Goal: Obtain resource: Download file/media

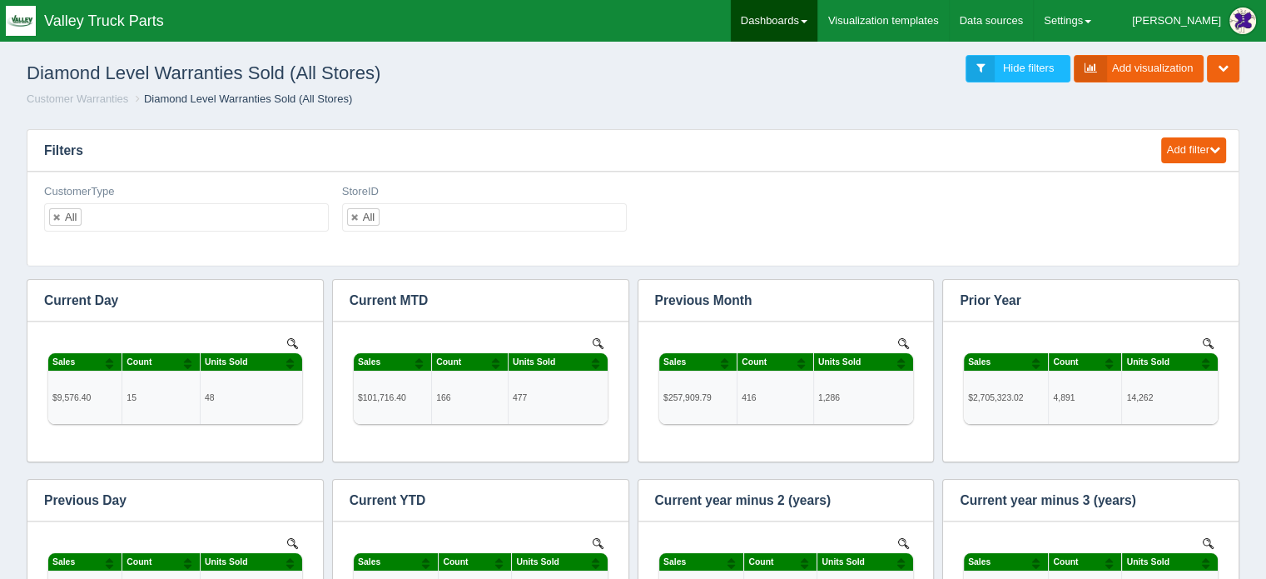
click at [801, 12] on link "Dashboards" at bounding box center [774, 21] width 87 height 42
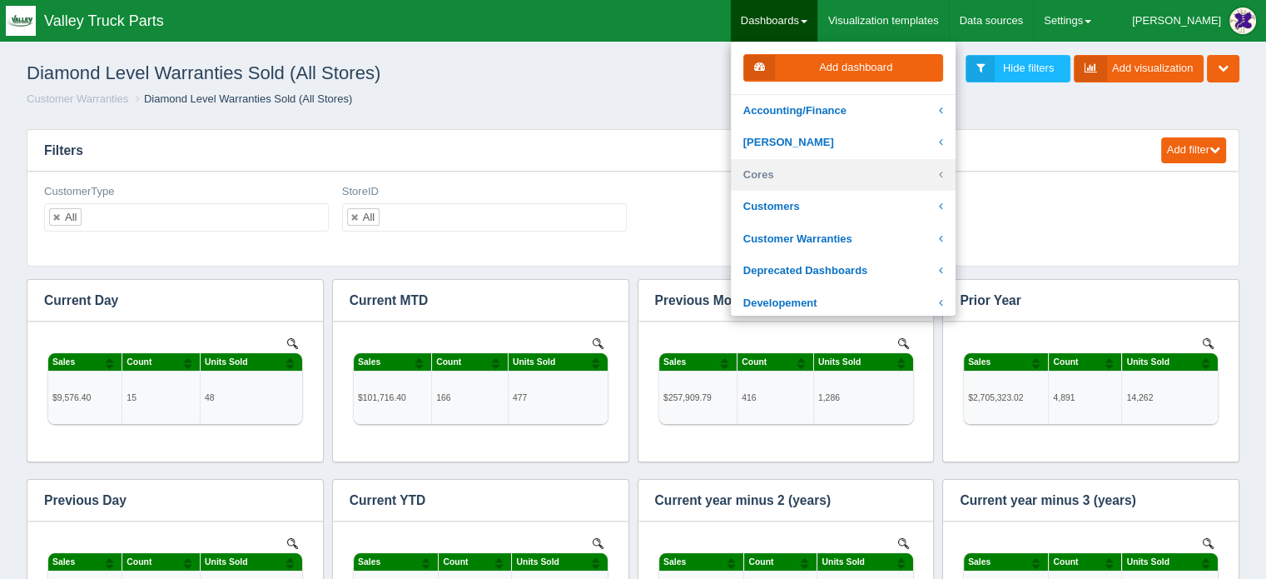
click at [846, 170] on link "Cores" at bounding box center [843, 175] width 225 height 32
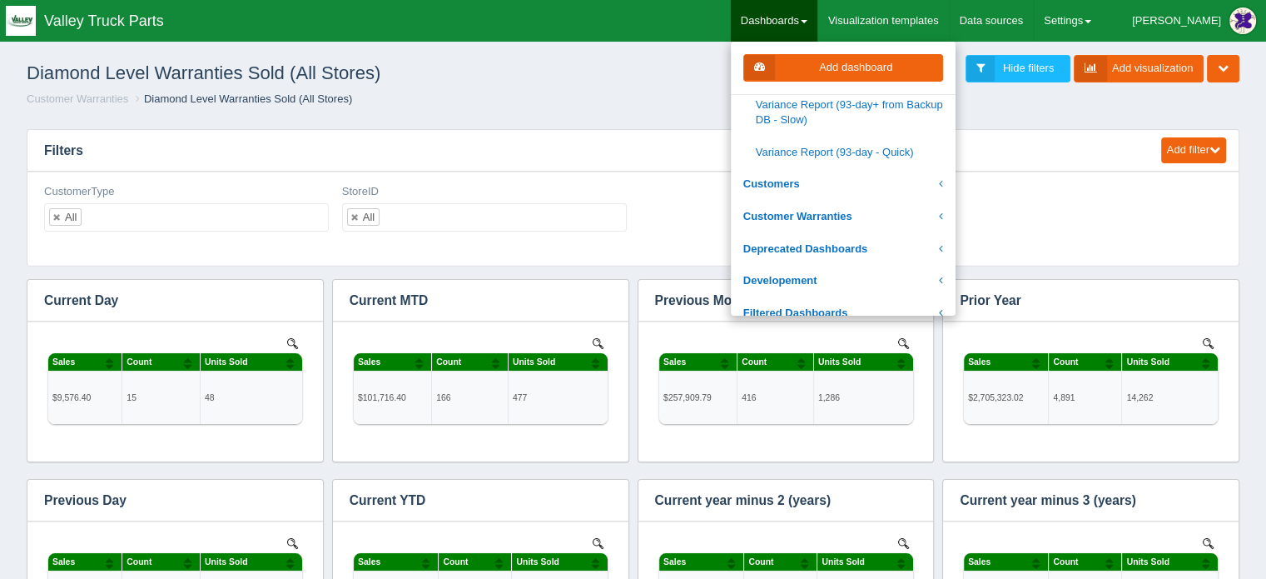
scroll to position [749, 0]
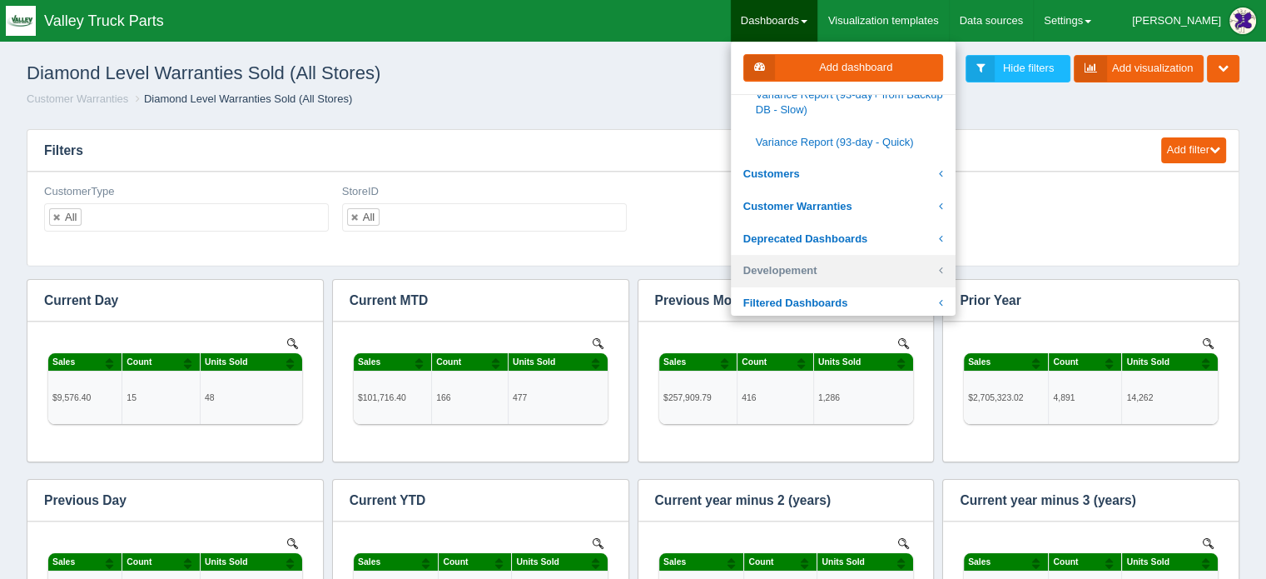
click at [956, 255] on link "Developement" at bounding box center [843, 271] width 225 height 32
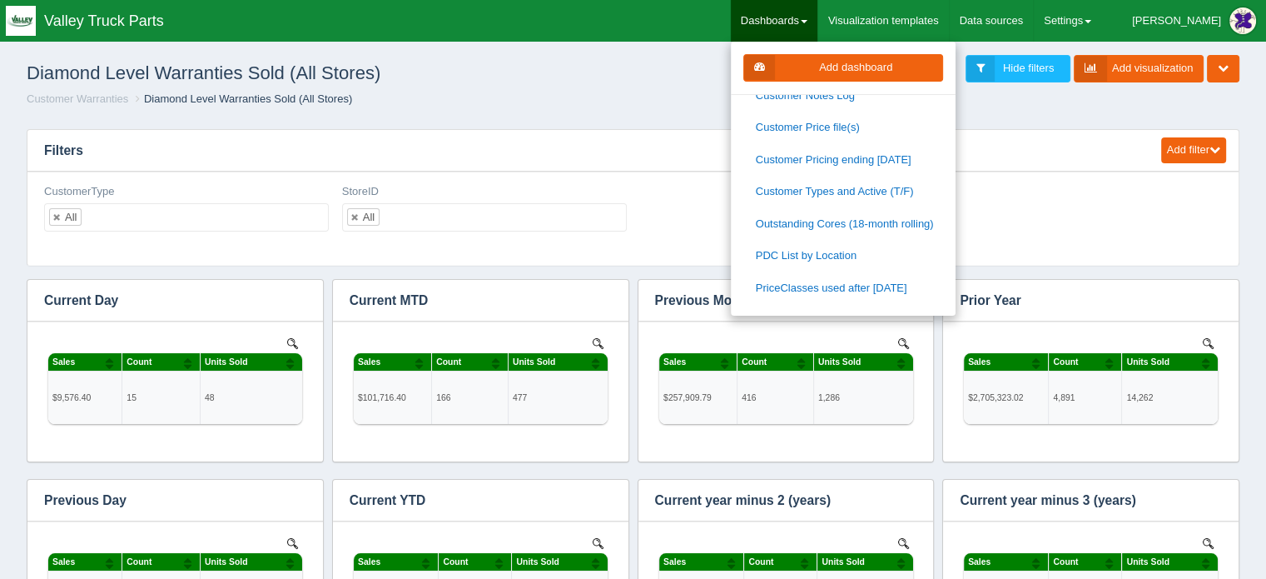
scroll to position [333, 0]
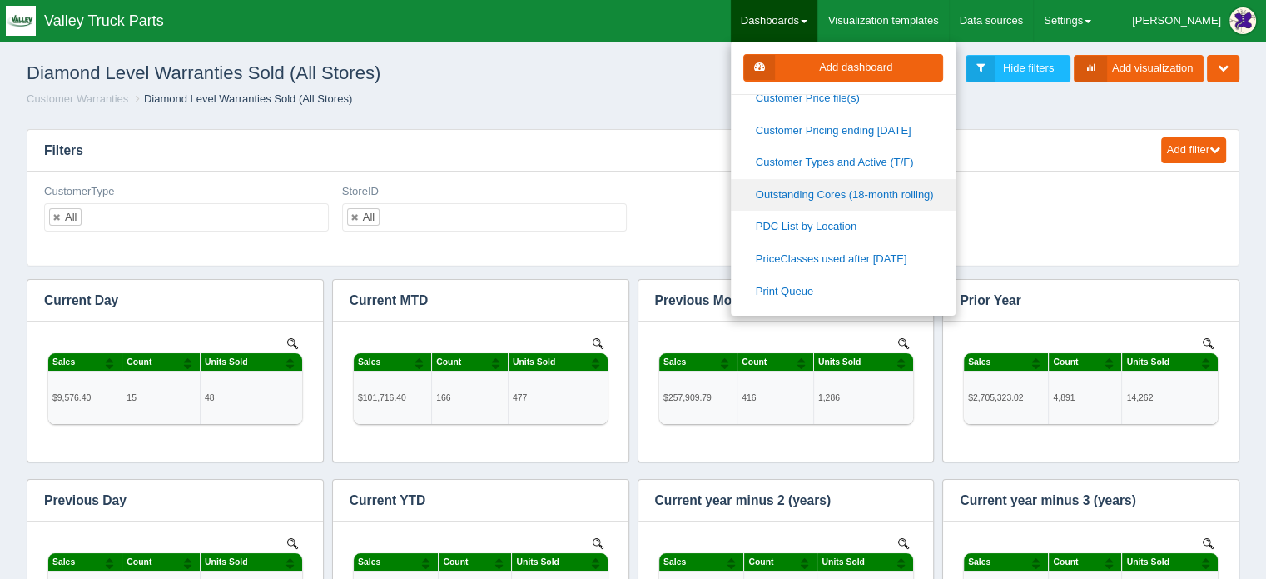
click at [877, 190] on link "Outstanding Cores (18-month rolling)" at bounding box center [843, 195] width 225 height 32
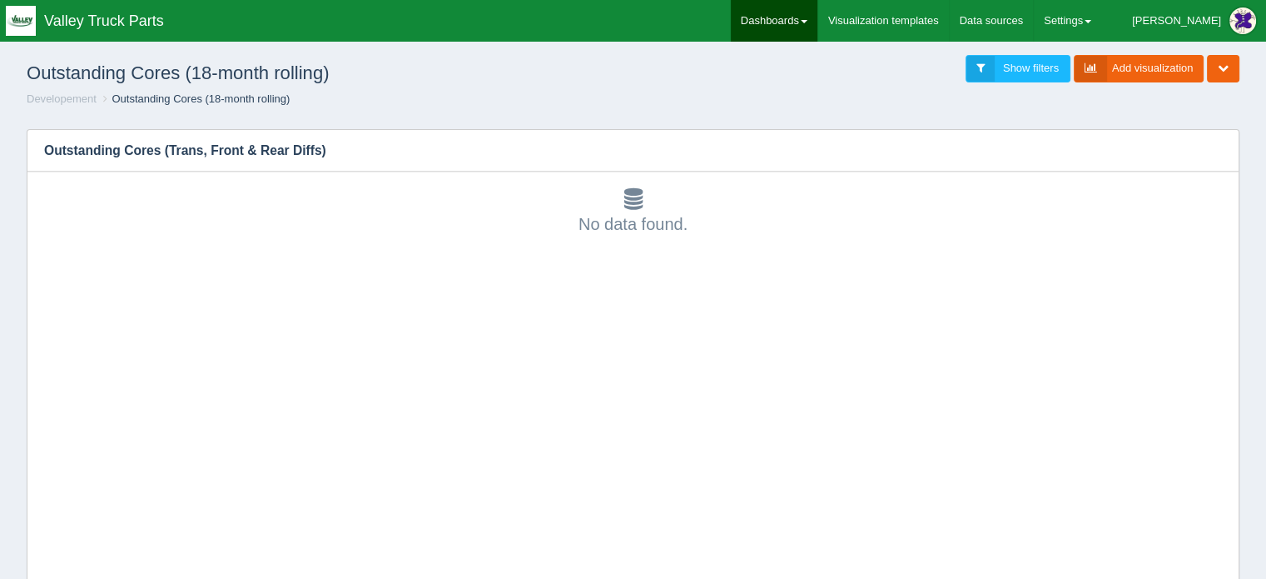
click at [818, 21] on link "Dashboards" at bounding box center [774, 21] width 87 height 42
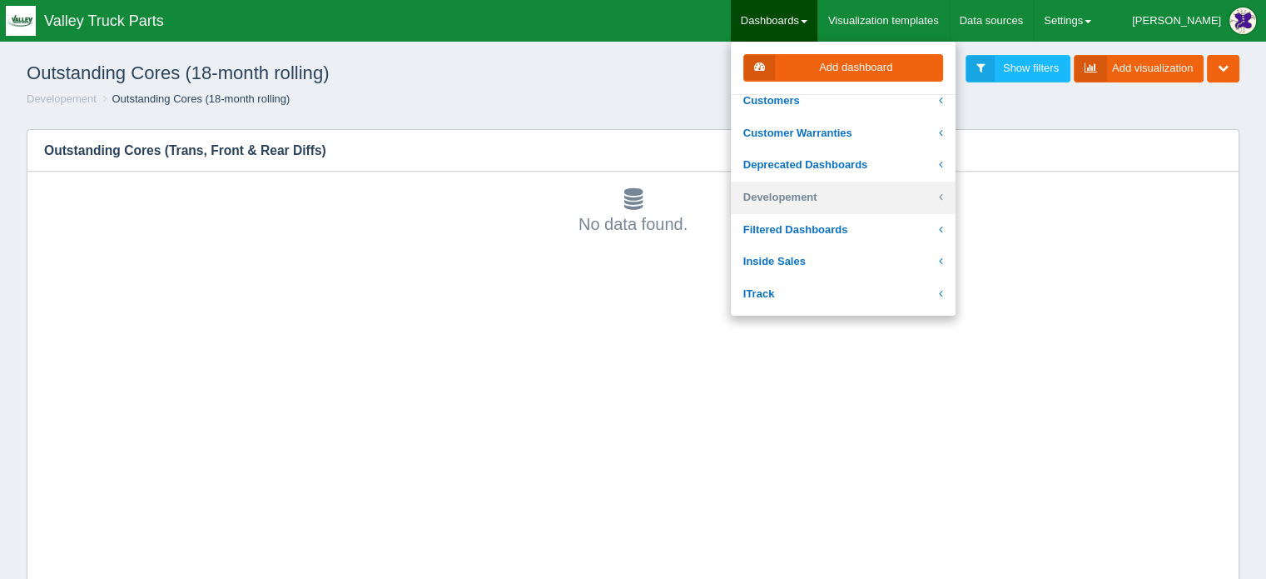
scroll to position [83, 0]
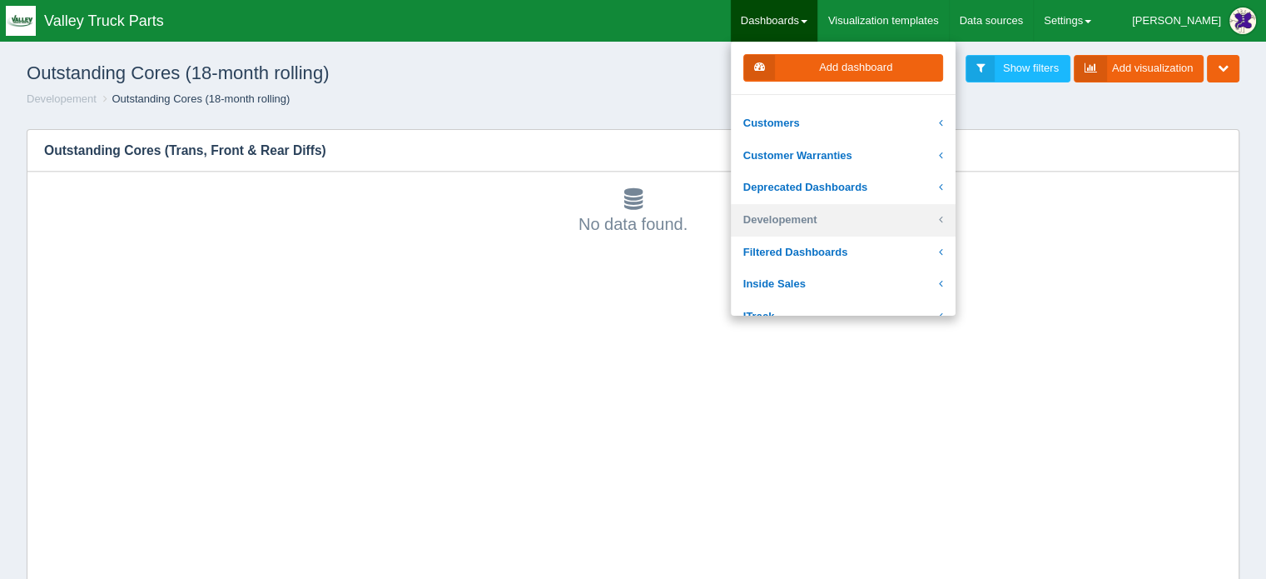
click at [858, 213] on link "Developement" at bounding box center [843, 220] width 225 height 32
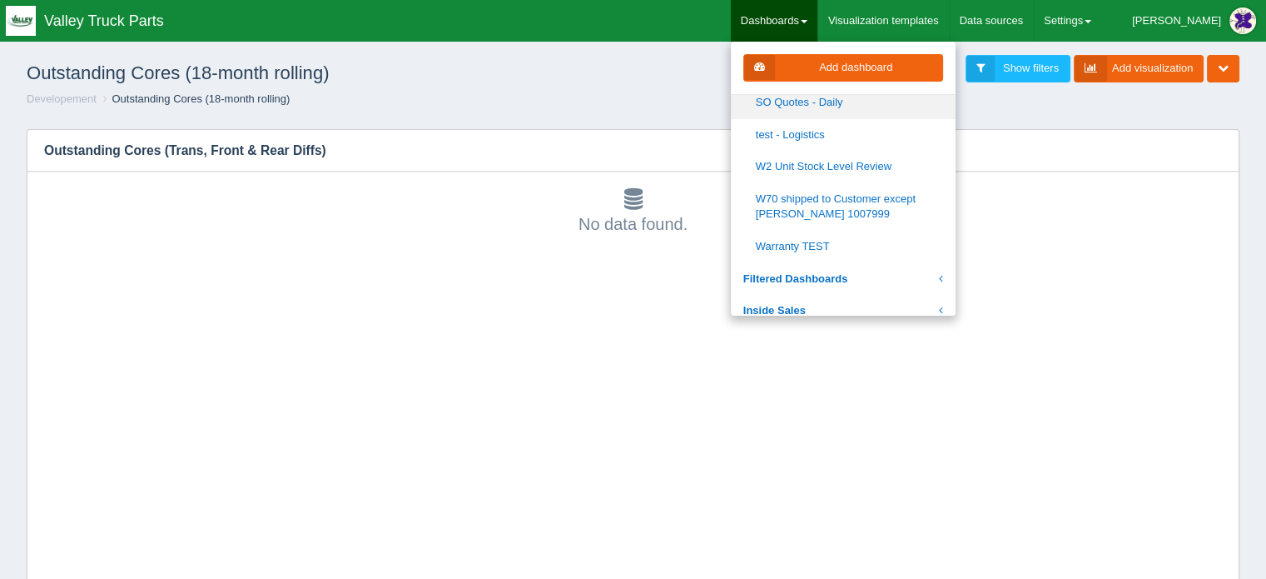
scroll to position [583, 0]
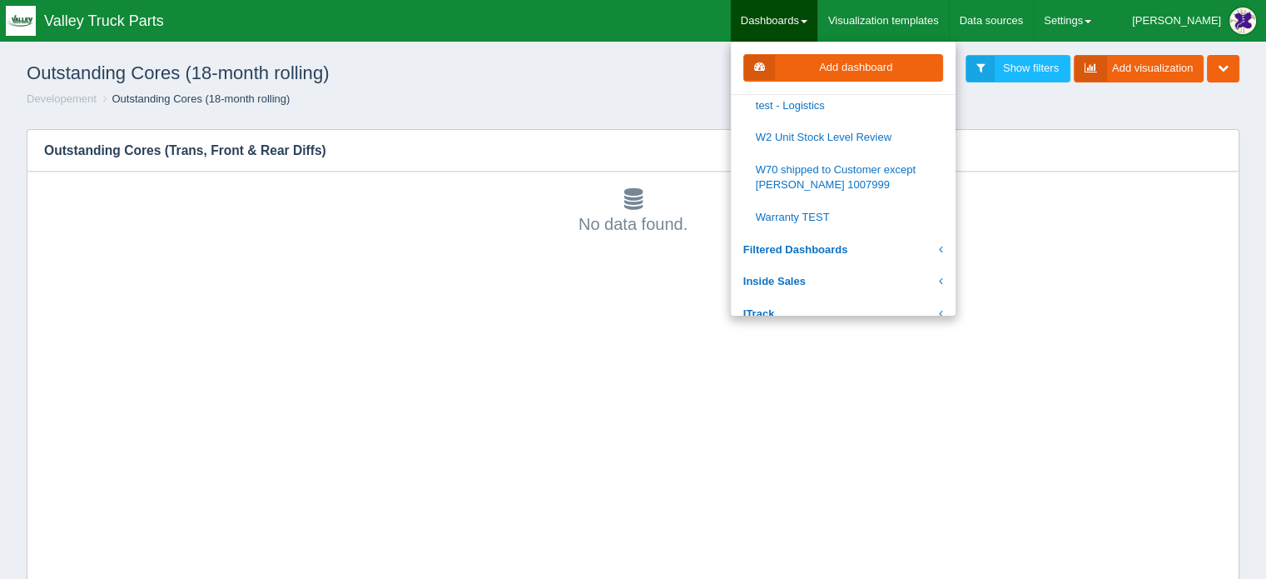
click at [393, 97] on ol "Developement Outstanding Cores (18-month rolling)" at bounding box center [633, 100] width 1240 height 16
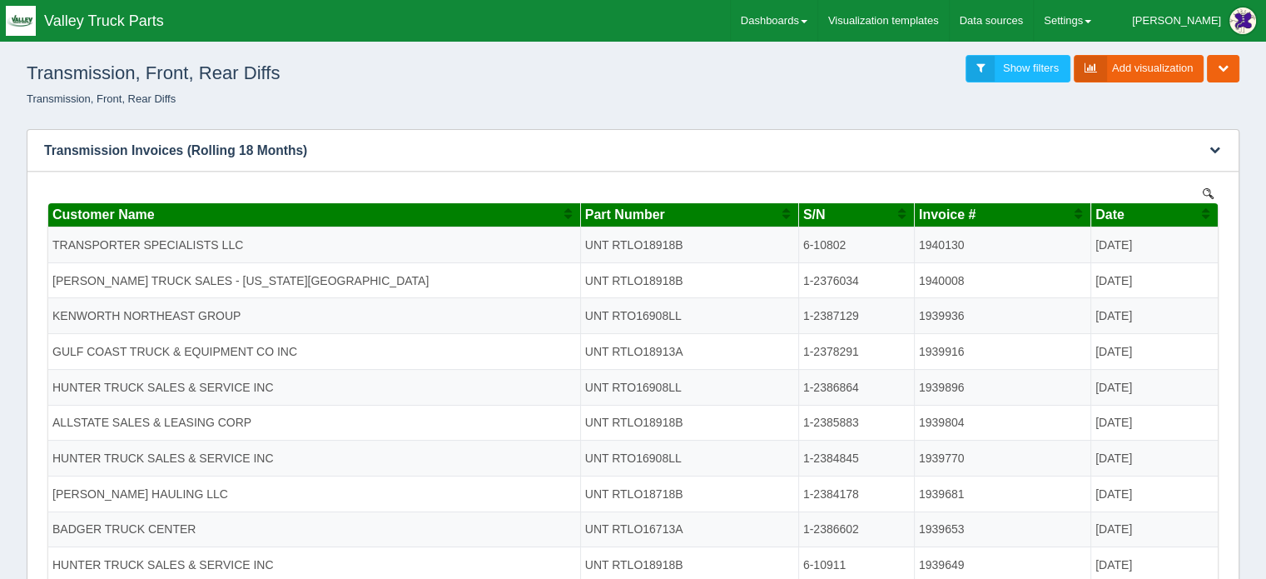
click at [1208, 189] on img at bounding box center [1208, 192] width 11 height 11
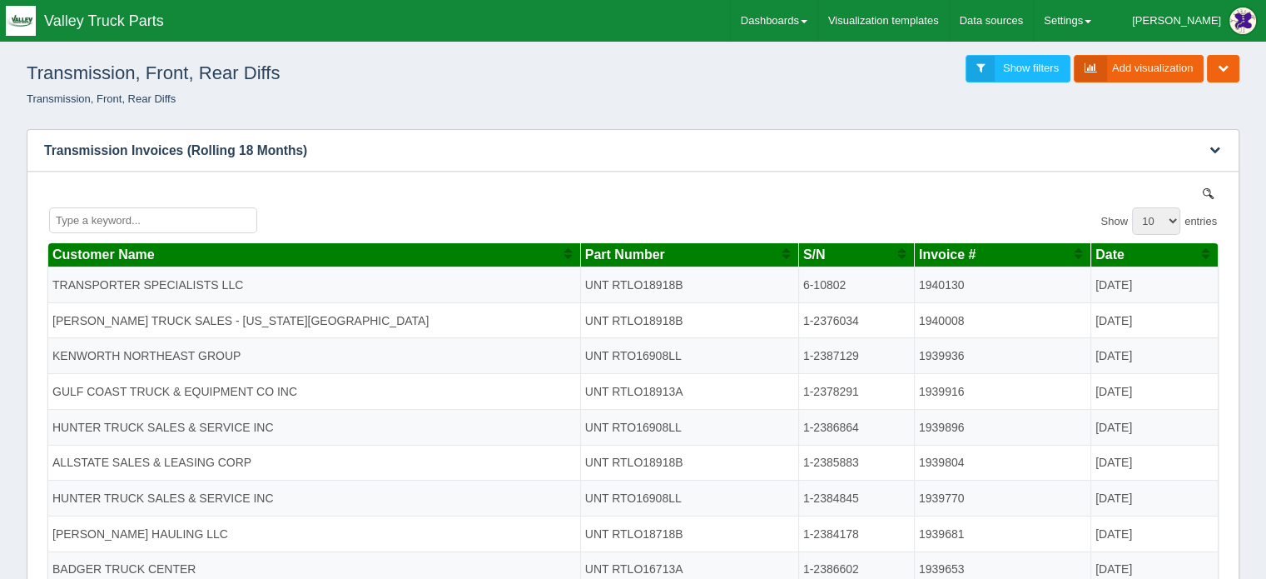
click at [1208, 189] on div "Show 10 25 50 100 entries Customer Name Part Number S/N Invoice # Date TRANSPOR…" at bounding box center [633, 416] width 1178 height 467
click at [1214, 150] on icon "button" at bounding box center [1215, 149] width 11 height 11
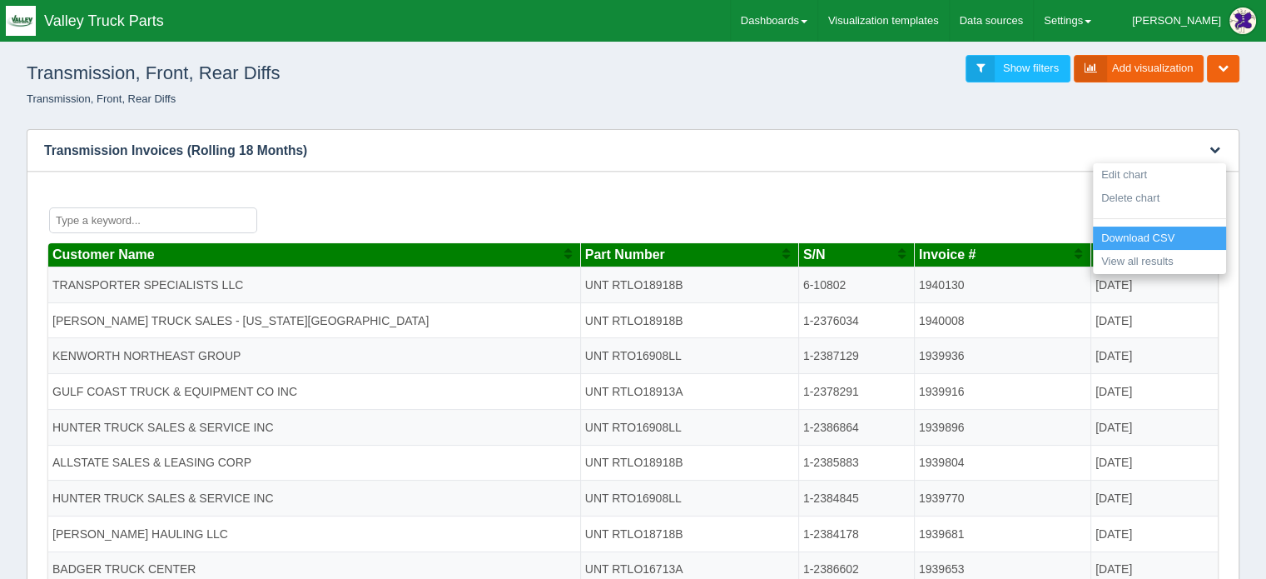
click at [1140, 233] on link "Download CSV" at bounding box center [1159, 238] width 133 height 24
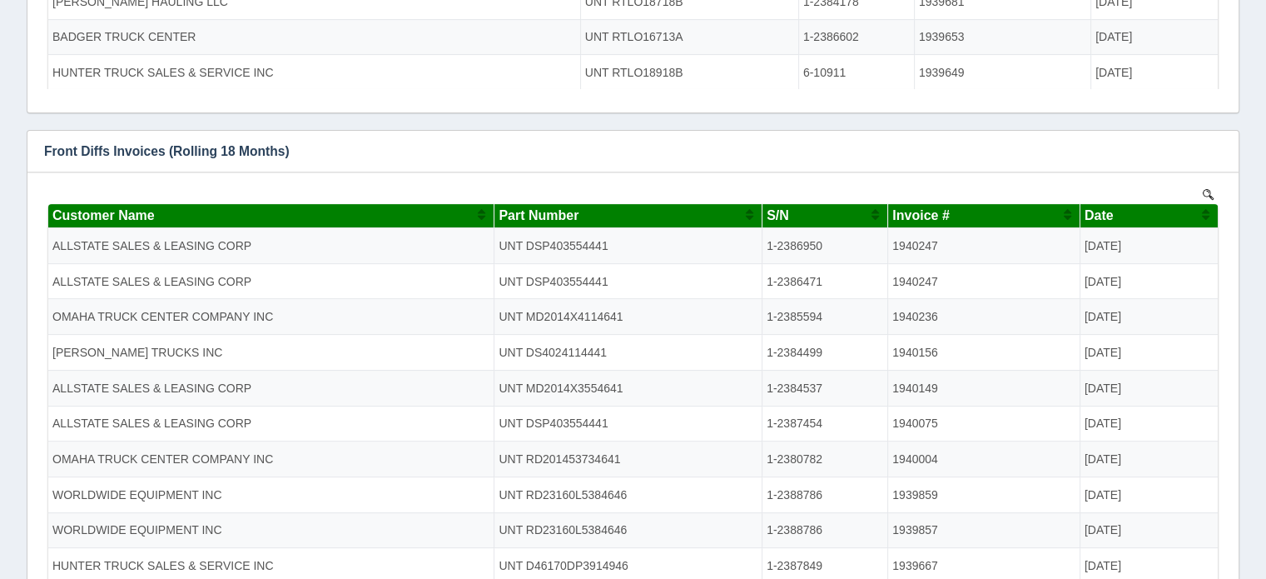
scroll to position [536, 0]
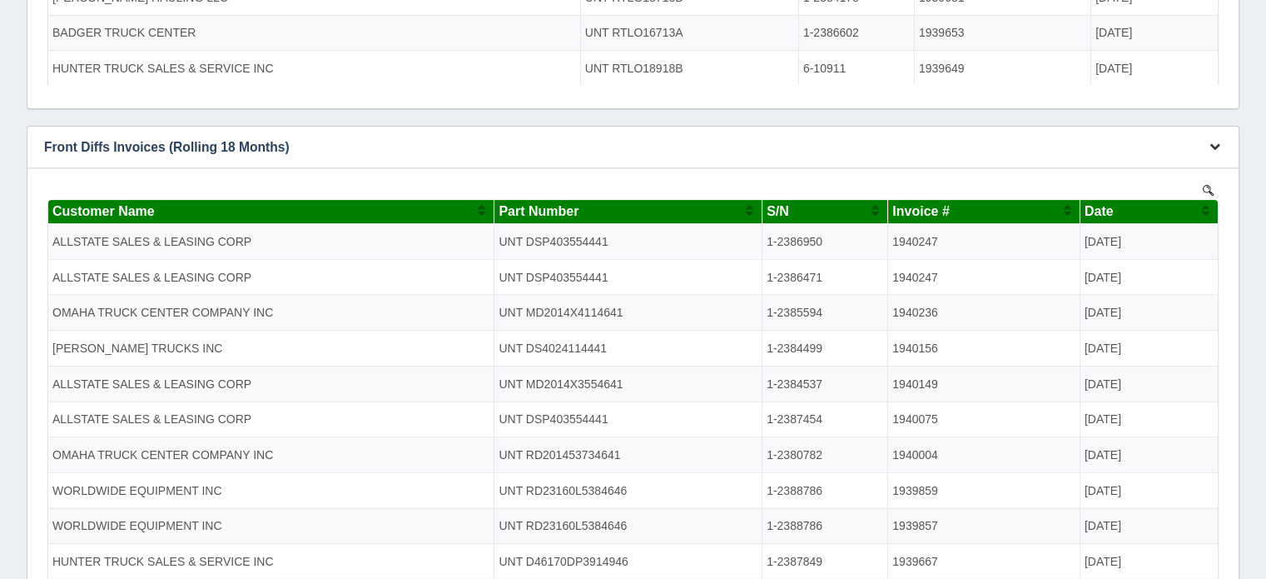
click at [1216, 146] on icon "button" at bounding box center [1215, 146] width 11 height 11
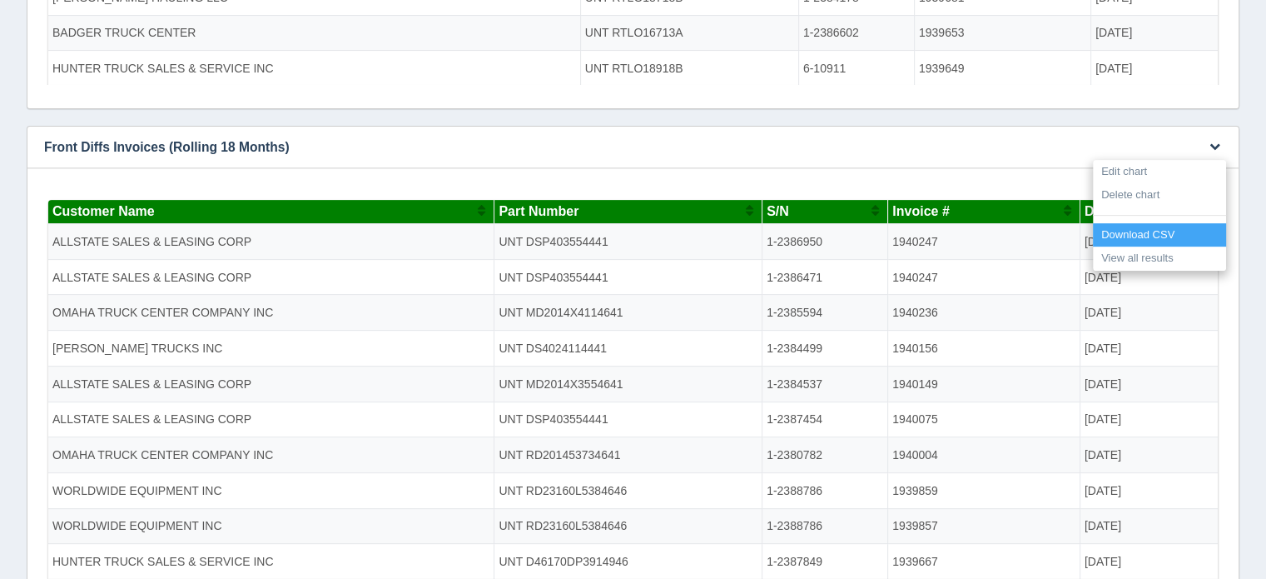
click at [1154, 231] on link "Download CSV" at bounding box center [1159, 235] width 133 height 24
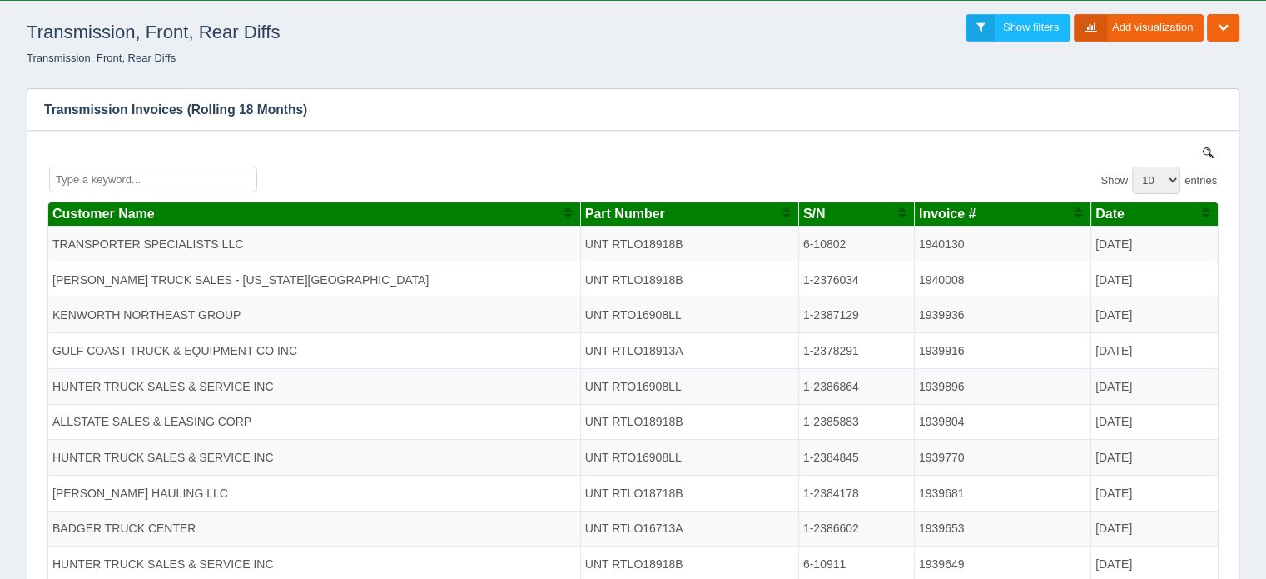
scroll to position [0, 0]
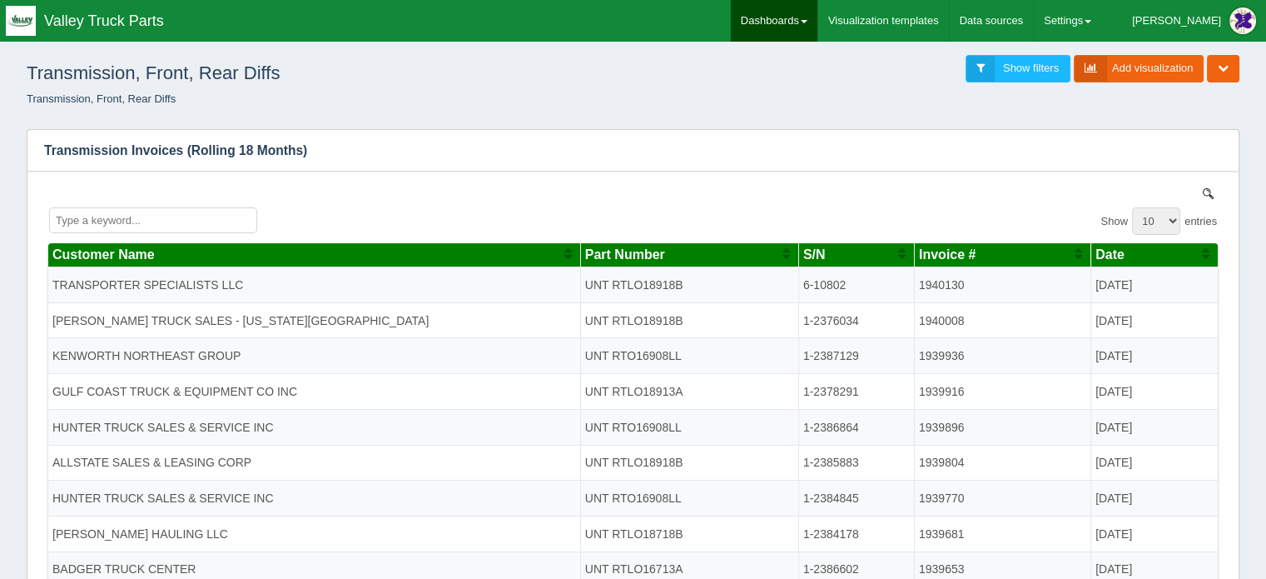
click at [815, 17] on link "Dashboards" at bounding box center [774, 21] width 87 height 42
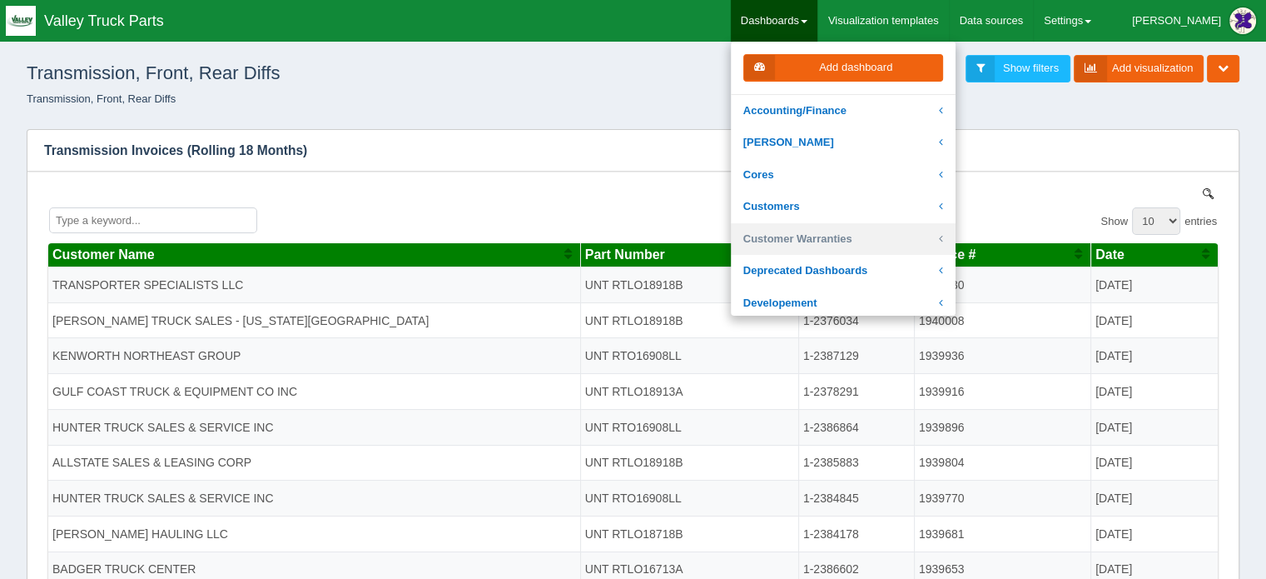
click at [851, 235] on link "Customer Warranties" at bounding box center [843, 239] width 225 height 32
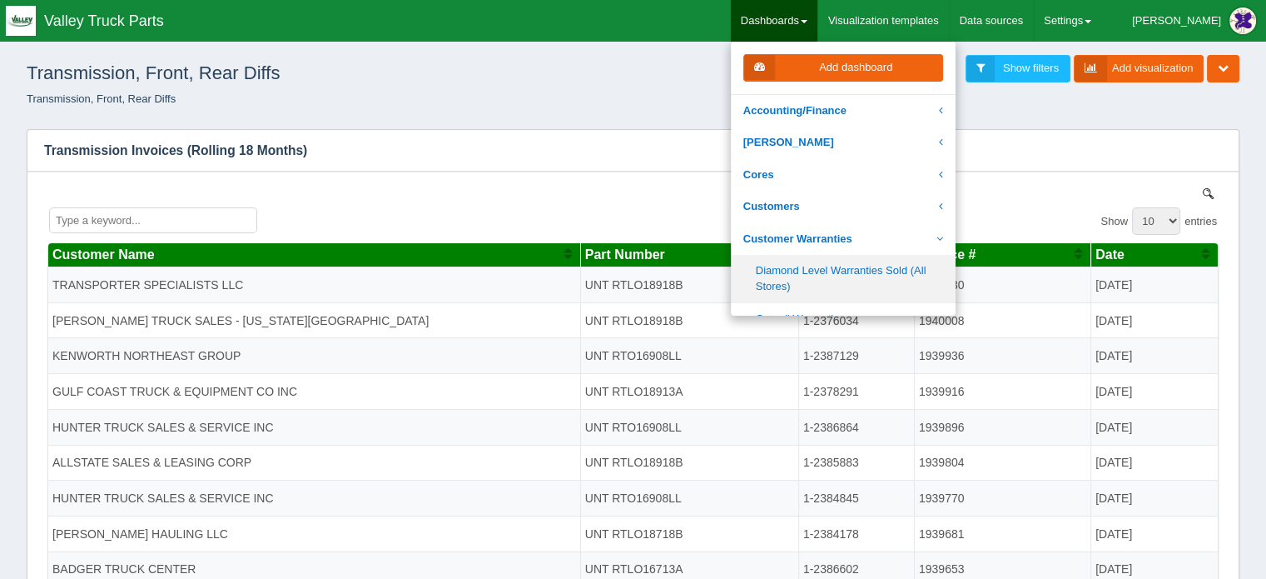
click at [846, 269] on link "Diamond Level Warranties Sold (All Stores)" at bounding box center [843, 278] width 225 height 47
